Goal: Information Seeking & Learning: Learn about a topic

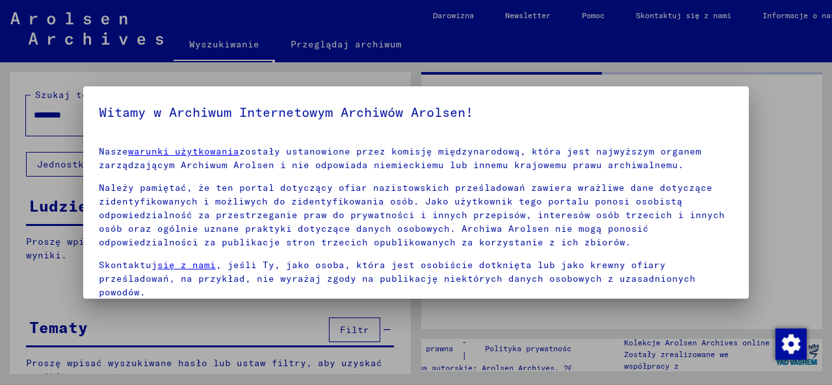
scroll to position [103, 0]
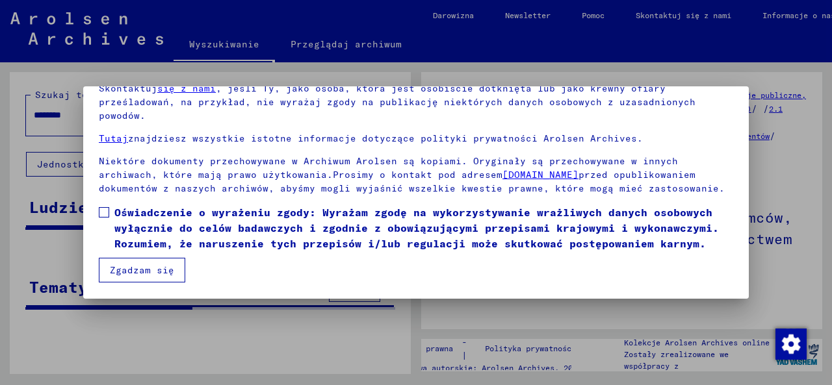
click at [105, 214] on span at bounding box center [104, 212] width 10 height 10
click at [132, 271] on button "Zgadzam się" at bounding box center [142, 270] width 86 height 25
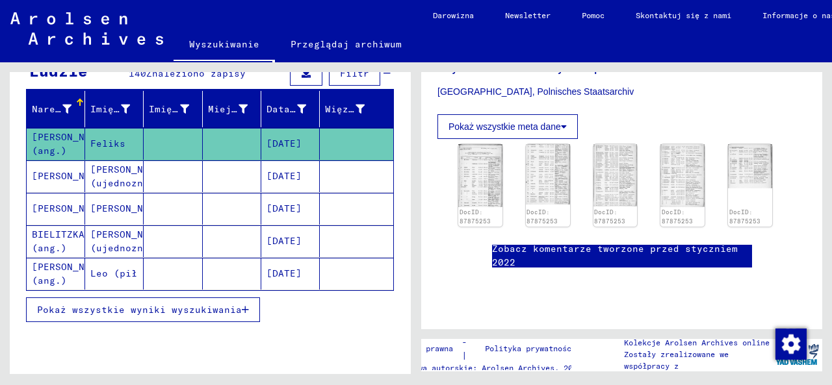
scroll to position [338, 0]
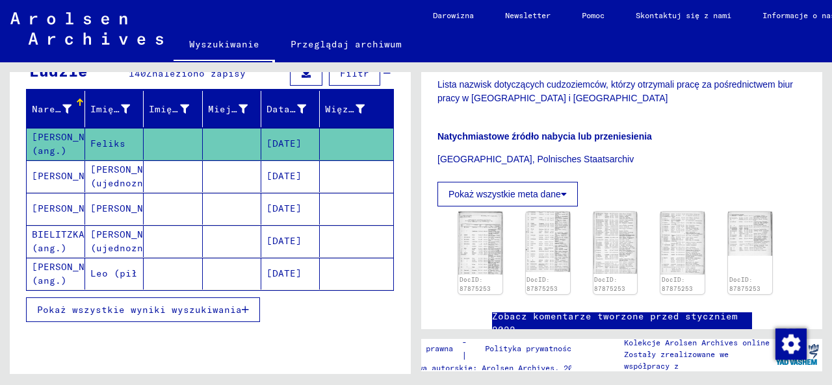
click at [564, 190] on icon at bounding box center [564, 194] width 6 height 9
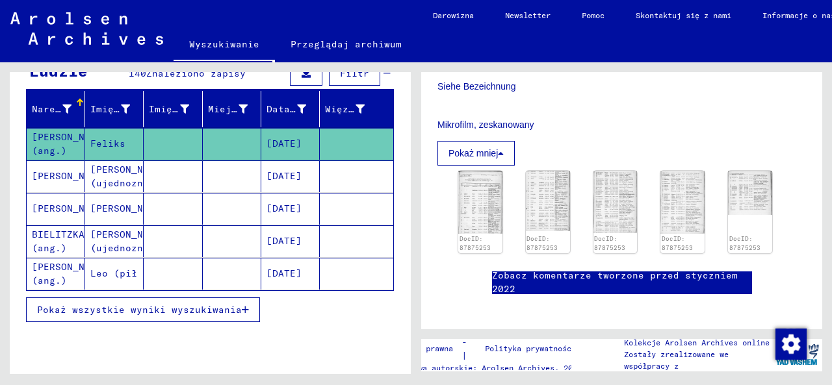
scroll to position [473, 0]
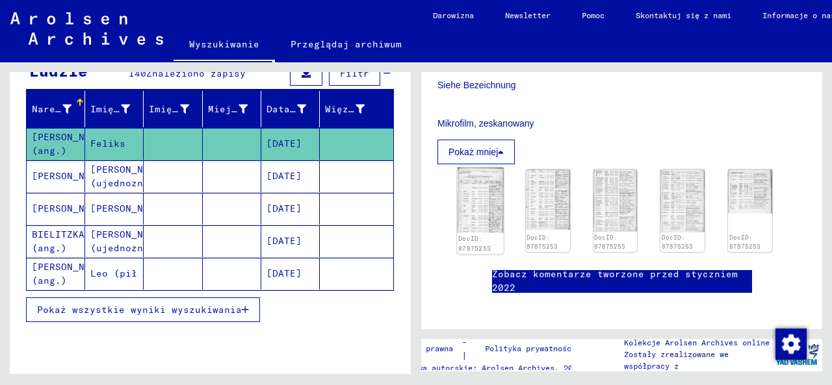
click at [492, 179] on img at bounding box center [480, 201] width 46 height 66
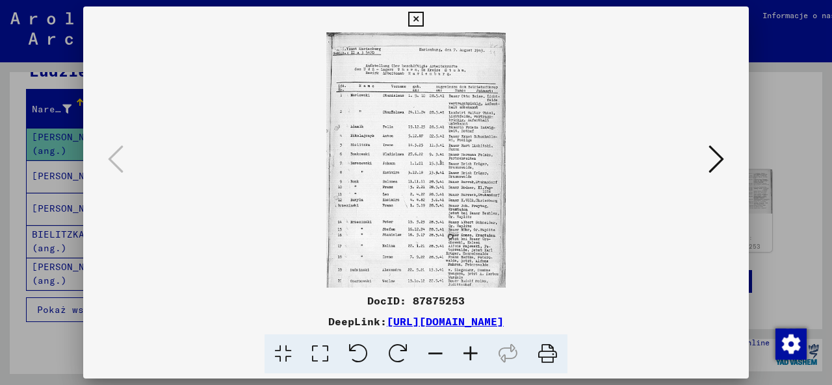
click at [471, 354] on icon at bounding box center [470, 355] width 35 height 40
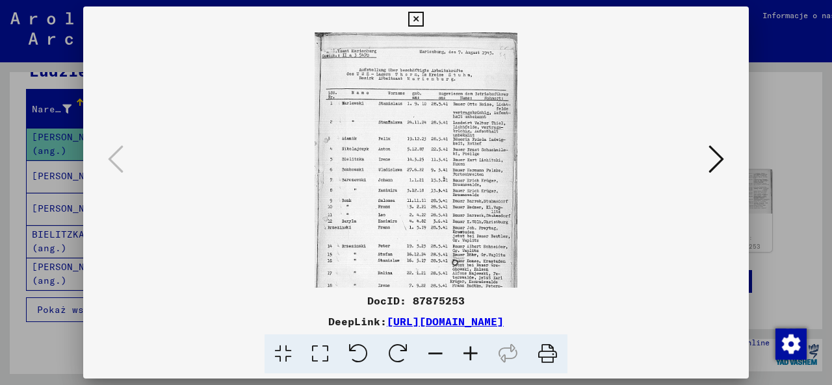
click at [471, 354] on icon at bounding box center [470, 355] width 35 height 40
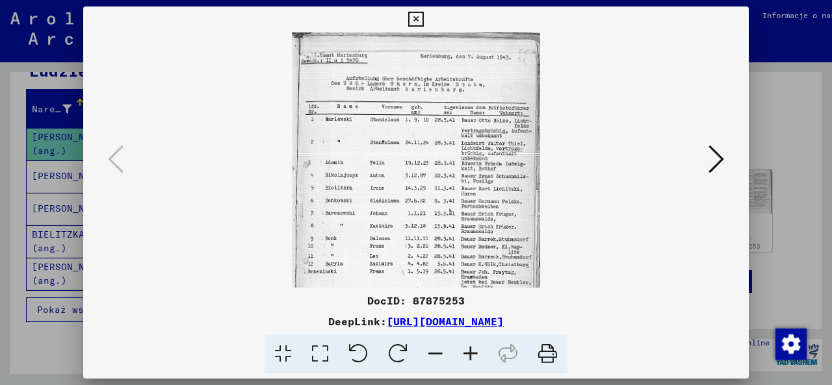
click at [471, 354] on icon at bounding box center [470, 355] width 35 height 40
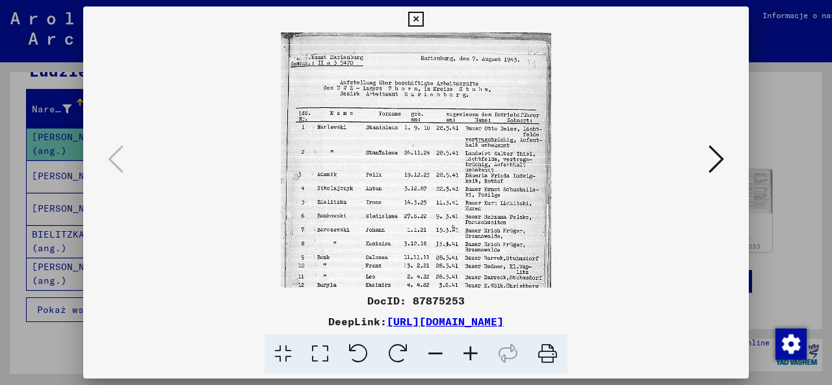
click at [471, 354] on icon at bounding box center [470, 355] width 35 height 40
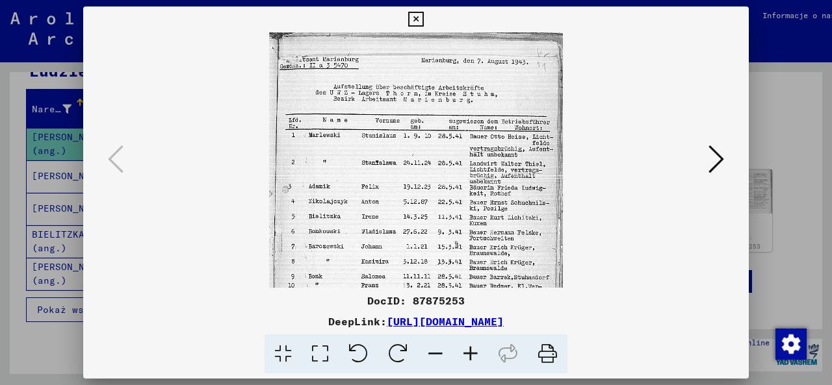
click at [470, 354] on icon at bounding box center [470, 355] width 35 height 40
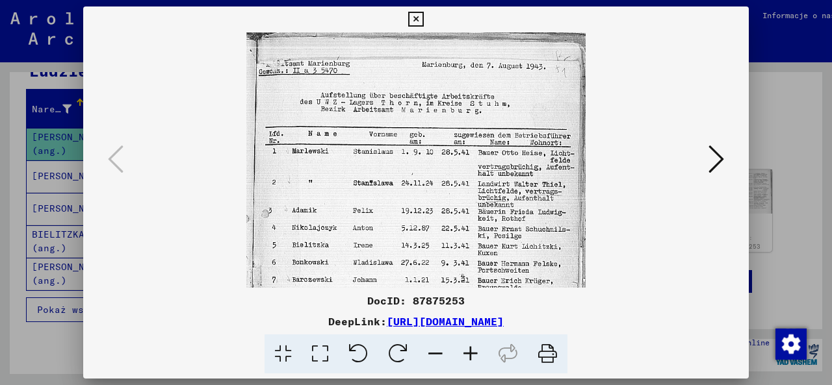
click at [470, 354] on icon at bounding box center [470, 355] width 35 height 40
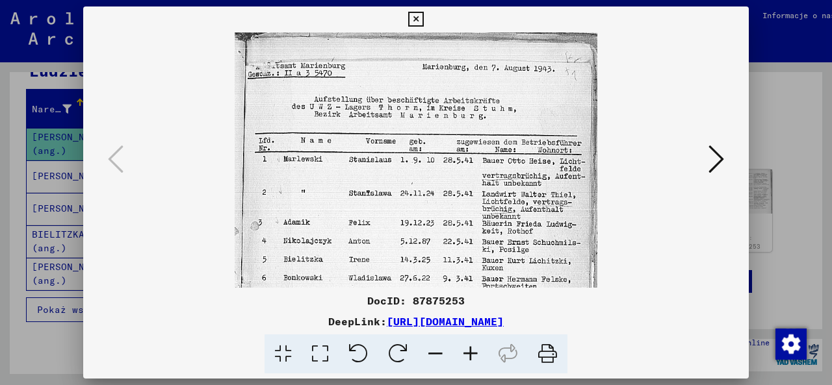
click at [470, 354] on icon at bounding box center [470, 355] width 35 height 40
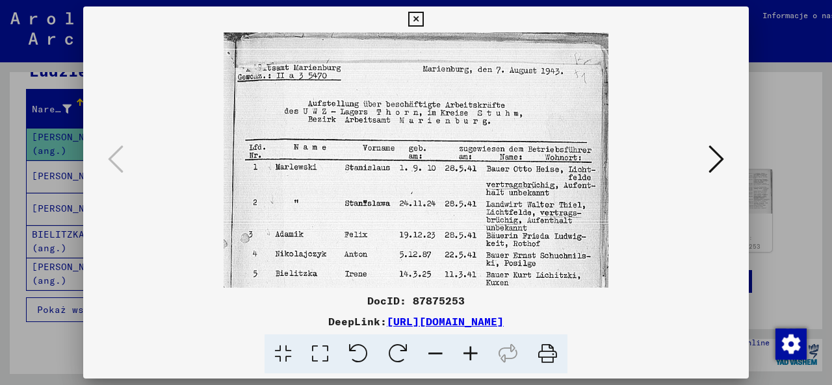
click at [470, 354] on icon at bounding box center [470, 355] width 35 height 40
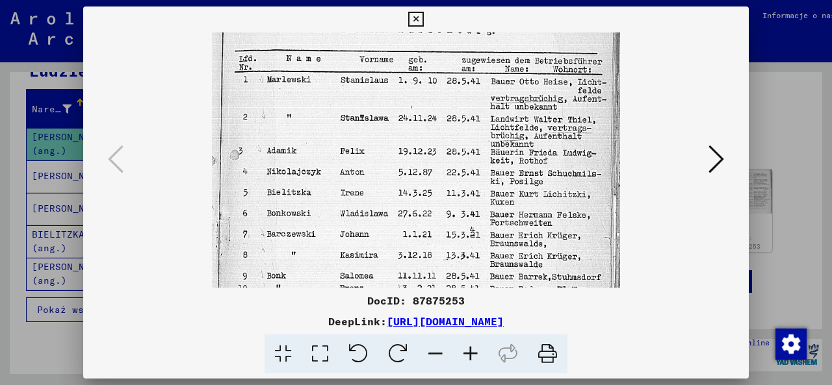
drag, startPoint x: 436, startPoint y: 226, endPoint x: 424, endPoint y: 135, distance: 91.8
click at [424, 135] on img at bounding box center [416, 227] width 408 height 580
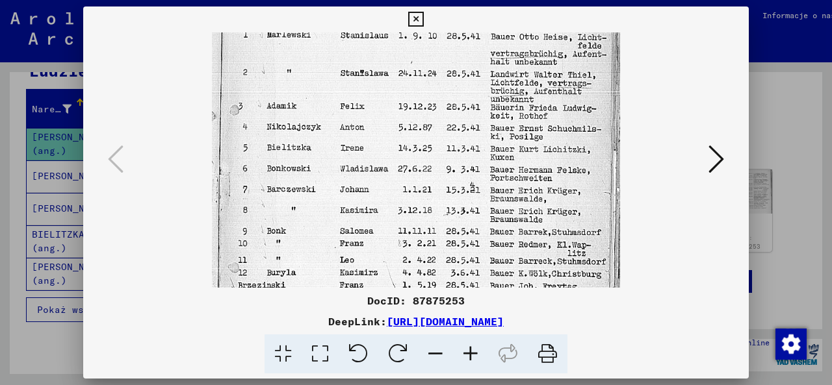
drag, startPoint x: 358, startPoint y: 222, endPoint x: 359, endPoint y: 179, distance: 42.9
click at [359, 179] on img at bounding box center [416, 182] width 408 height 580
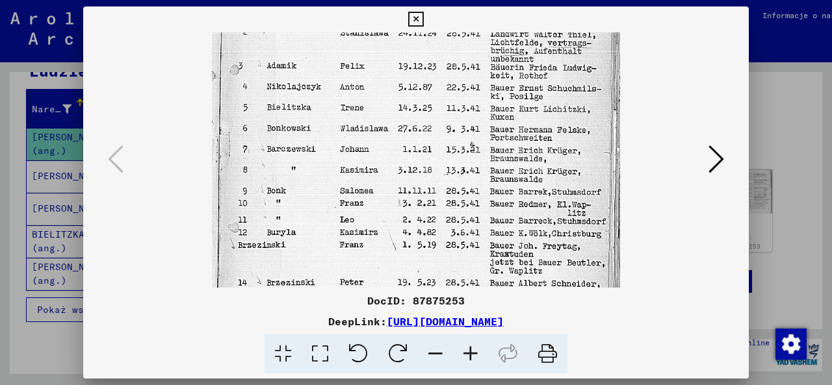
drag, startPoint x: 331, startPoint y: 231, endPoint x: 337, endPoint y: 198, distance: 33.7
click at [337, 198] on img at bounding box center [416, 142] width 408 height 580
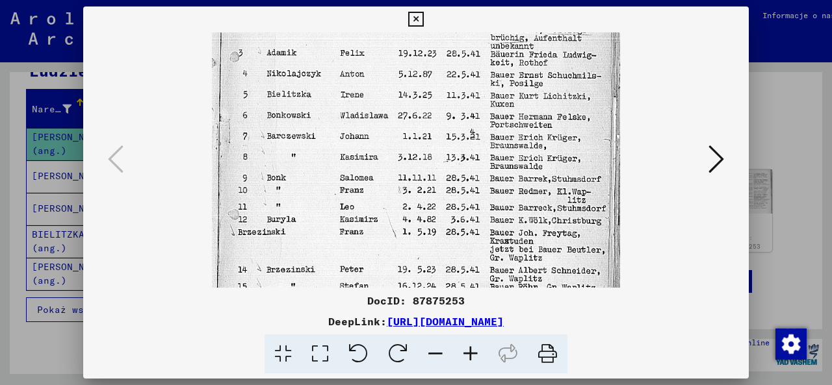
drag, startPoint x: 327, startPoint y: 252, endPoint x: 289, endPoint y: 245, distance: 38.3
click at [289, 245] on img at bounding box center [416, 129] width 408 height 580
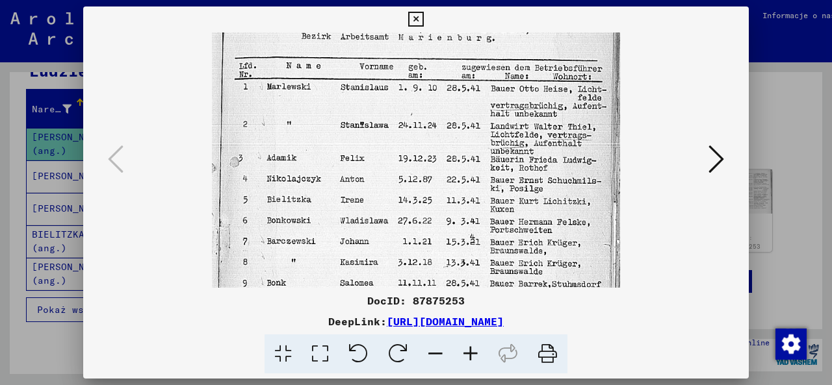
scroll to position [81, 0]
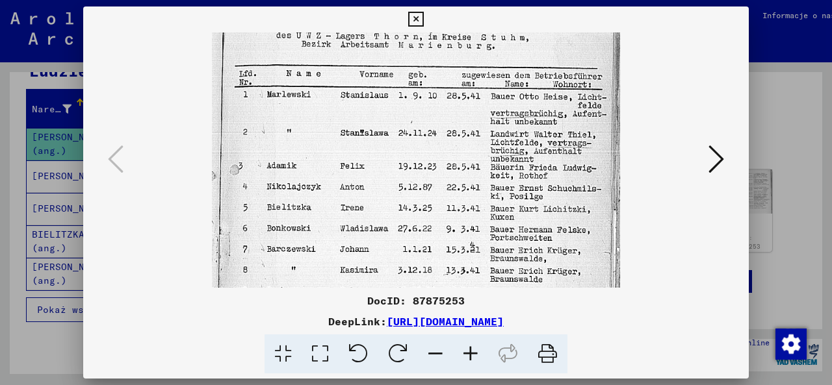
drag, startPoint x: 423, startPoint y: 146, endPoint x: 372, endPoint y: 242, distance: 108.7
click at [372, 242] on img at bounding box center [416, 242] width 408 height 580
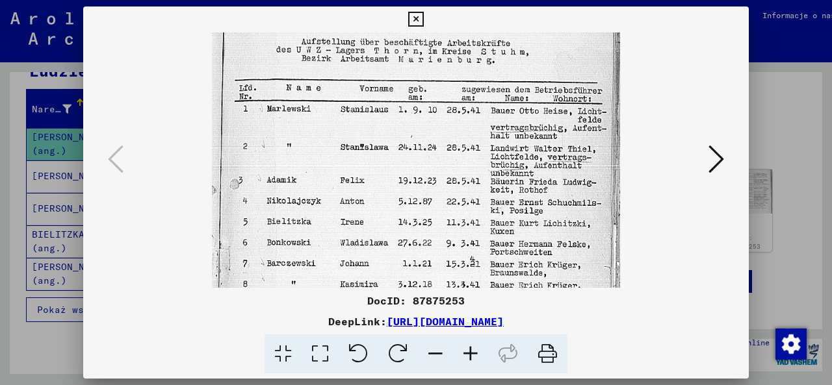
scroll to position [62, 0]
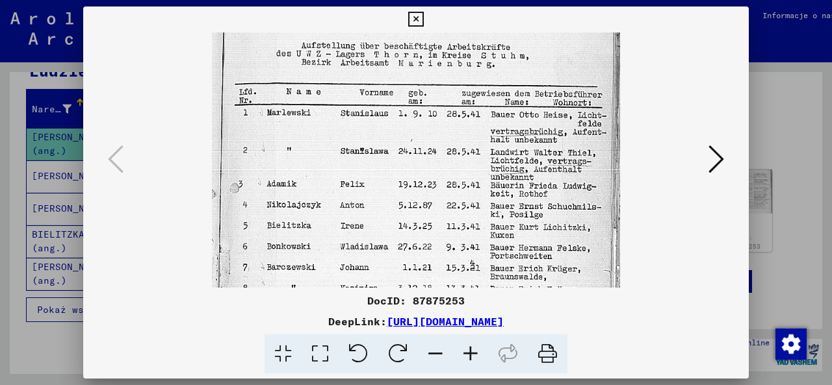
drag, startPoint x: 378, startPoint y: 171, endPoint x: 371, endPoint y: 188, distance: 18.1
click at [371, 188] on img at bounding box center [416, 260] width 408 height 580
